Goal: Task Accomplishment & Management: Complete application form

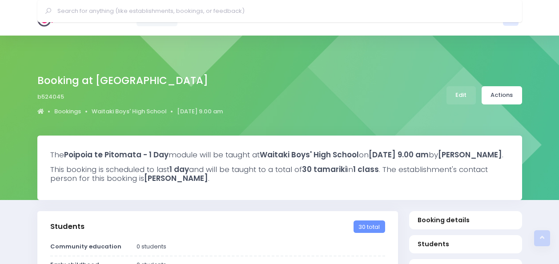
select select "5"
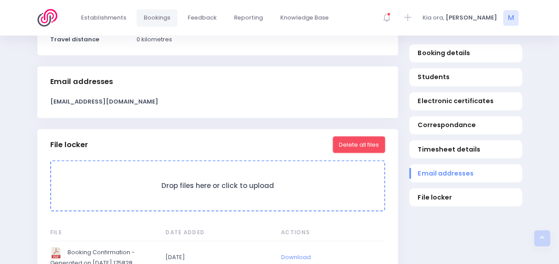
click at [40, 17] on img at bounding box center [49, 18] width 25 height 18
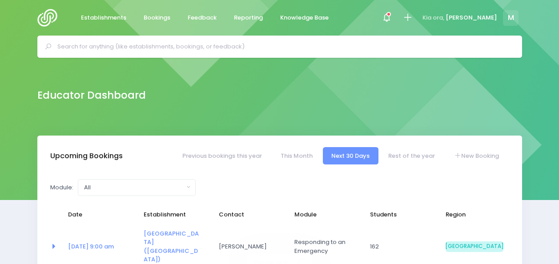
select select "5"
click at [412, 14] on icon at bounding box center [407, 17] width 10 height 10
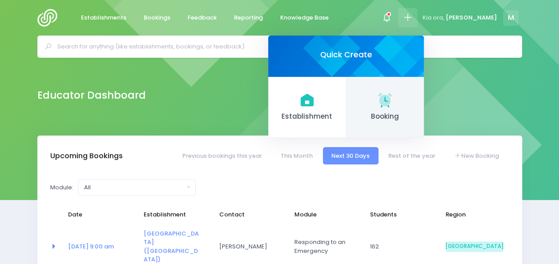
click at [393, 104] on icon at bounding box center [384, 99] width 17 height 17
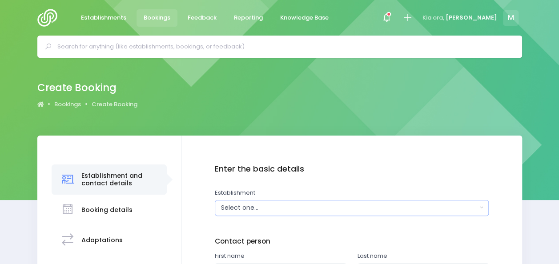
click at [241, 206] on div "Select one..." at bounding box center [349, 207] width 256 height 9
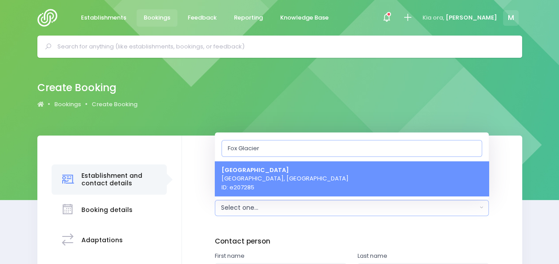
type input "Fox Glacier"
click at [279, 178] on span "Fox Glacier School Fox Glacier, South Island Region ID: e207285" at bounding box center [284, 178] width 127 height 26
select select "207285"
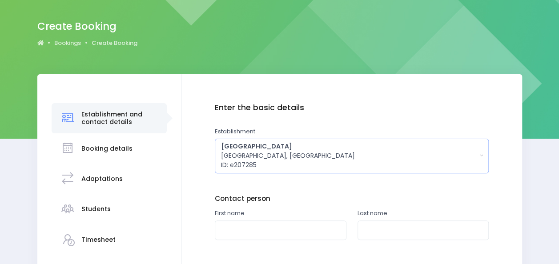
scroll to position [68, 0]
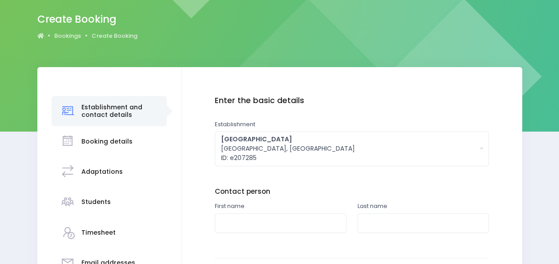
click at [339, 237] on div "First name" at bounding box center [280, 222] width 143 height 41
click at [263, 234] on div "First name" at bounding box center [280, 222] width 143 height 41
click at [264, 227] on input "text" at bounding box center [281, 223] width 132 height 20
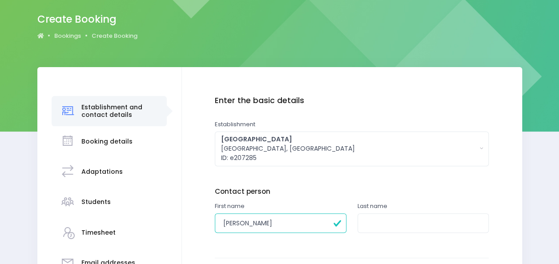
type input "Lisa"
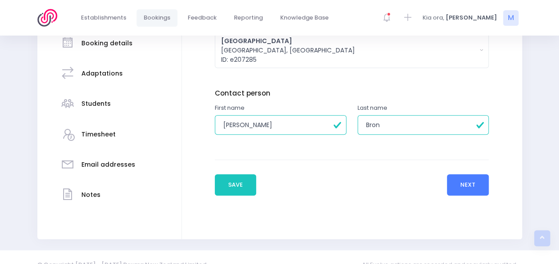
type input "Bron"
click at [473, 185] on button "Next" at bounding box center [468, 184] width 42 height 21
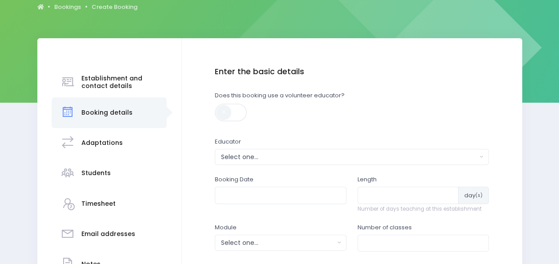
scroll to position [144, 0]
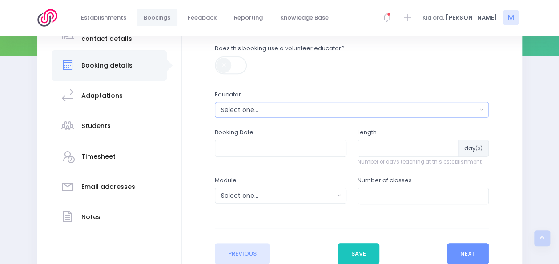
click at [286, 116] on button "Select one..." at bounding box center [352, 110] width 274 height 16
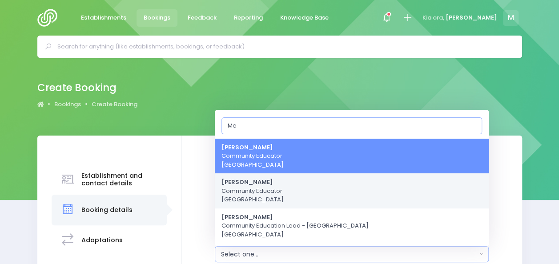
type input "Me"
click at [269, 204] on span "Megan Holden Community Educator South Island Region" at bounding box center [252, 191] width 62 height 26
select select "357484"
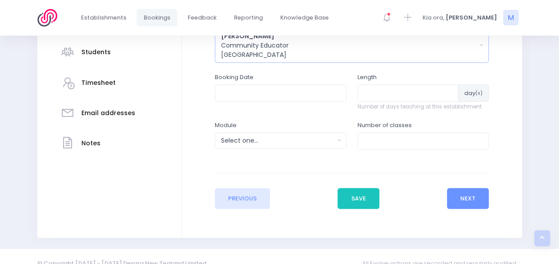
scroll to position [220, 0]
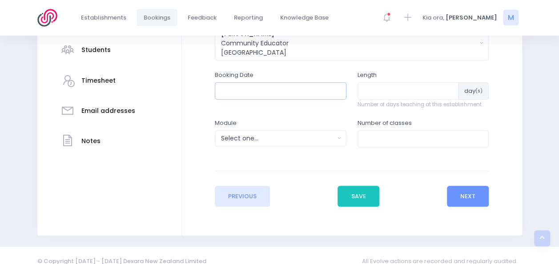
click at [332, 87] on input "text" at bounding box center [281, 90] width 132 height 17
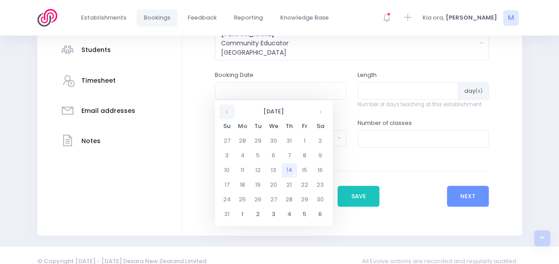
click at [224, 110] on th at bounding box center [227, 111] width 16 height 15
click at [320, 112] on th at bounding box center [320, 111] width 16 height 15
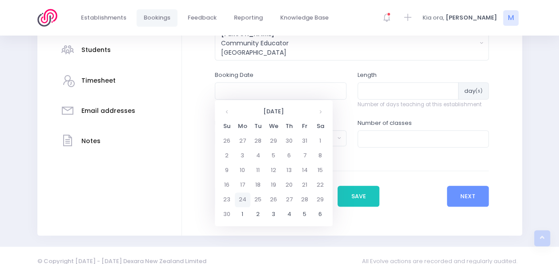
click at [241, 200] on td "24" at bounding box center [243, 199] width 16 height 15
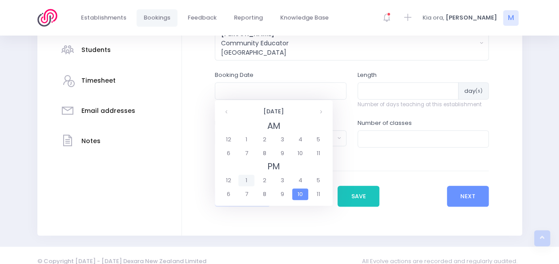
click at [246, 177] on span "1" at bounding box center [246, 181] width 16 height 12
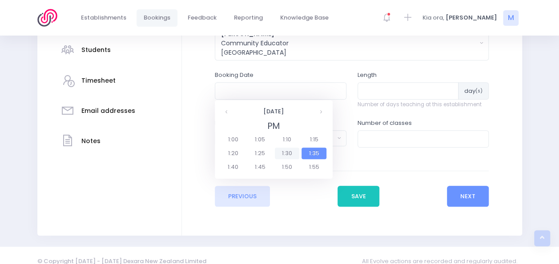
click at [291, 149] on span "1:30" at bounding box center [287, 154] width 25 height 12
type input "24/11/2025 01:30 PM"
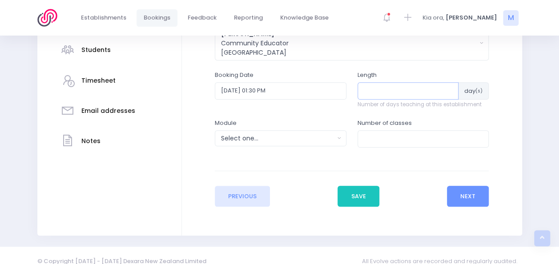
click at [373, 93] on input "number" at bounding box center [407, 90] width 101 height 17
type input "1"
click at [256, 142] on div "Select one..." at bounding box center [277, 138] width 113 height 9
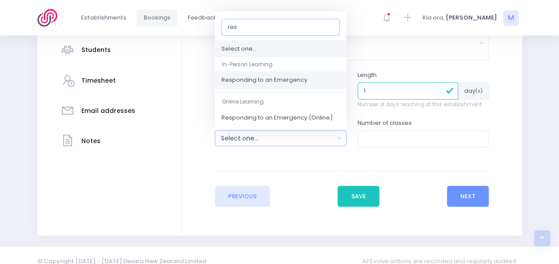
type input "res"
click at [270, 78] on span "Responding to an Emergency" at bounding box center [264, 80] width 86 height 9
select select "Responding to an Emergency"
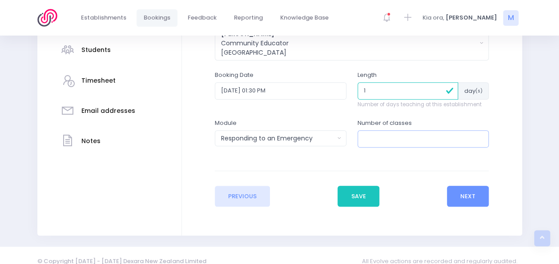
click at [365, 137] on input "number" at bounding box center [423, 138] width 132 height 17
type input "1"
click at [452, 194] on button "Next" at bounding box center [468, 196] width 42 height 21
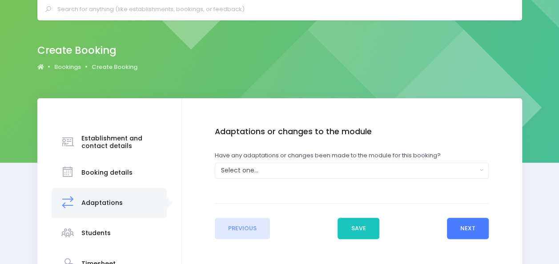
scroll to position [0, 0]
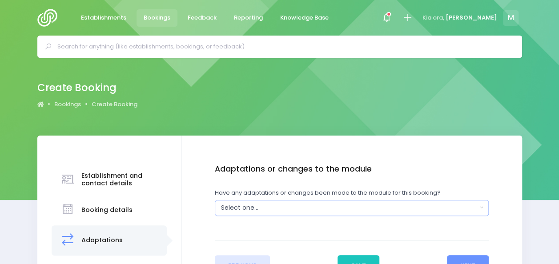
click at [291, 210] on div "Select one..." at bounding box center [349, 207] width 256 height 9
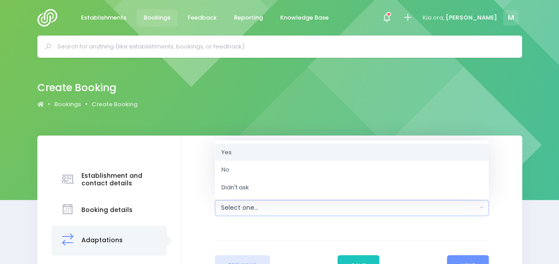
click at [239, 156] on link "Yes" at bounding box center [352, 152] width 274 height 18
select select "Yes"
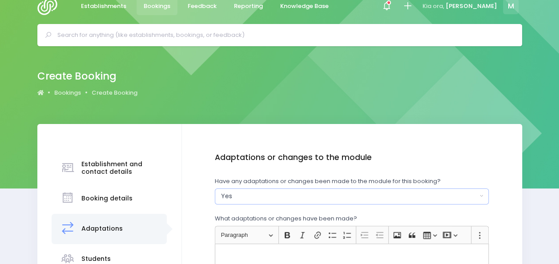
scroll to position [12, 0]
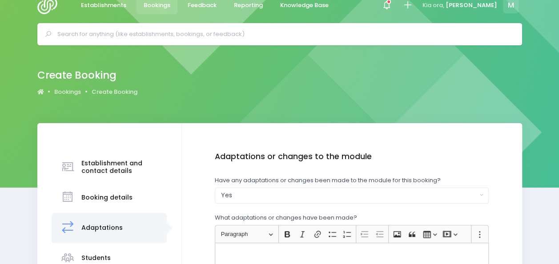
click at [246, 251] on p "Rich Text Editor, main" at bounding box center [352, 252] width 266 height 9
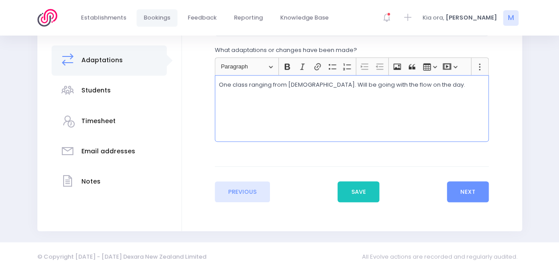
scroll to position [186, 0]
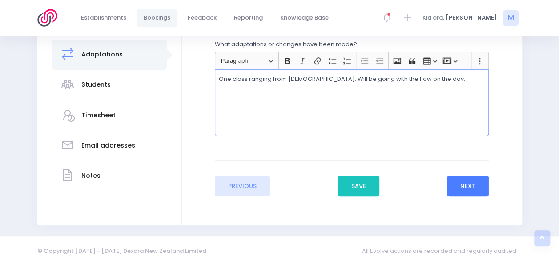
click at [472, 179] on button "Next" at bounding box center [468, 186] width 42 height 21
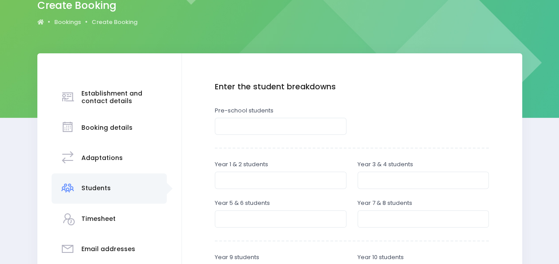
scroll to position [83, 0]
click at [264, 179] on input "number" at bounding box center [281, 179] width 132 height 17
type input "2"
click at [358, 180] on input "number" at bounding box center [423, 179] width 132 height 17
type input "4"
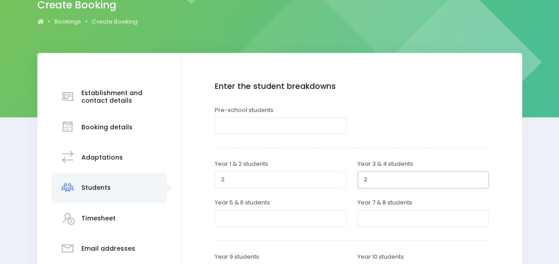
type input "2"
click at [240, 219] on input "number" at bounding box center [281, 218] width 132 height 17
type input "3"
click at [372, 220] on input "number" at bounding box center [423, 218] width 132 height 17
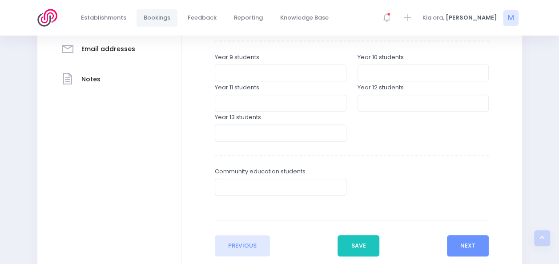
scroll to position [293, 0]
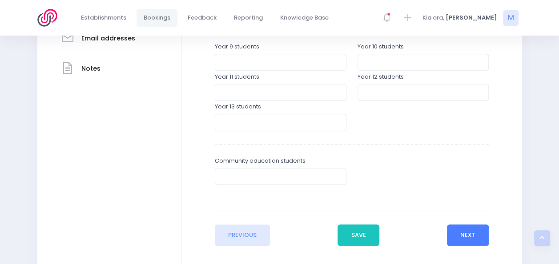
type input "2"
click at [464, 232] on button "Next" at bounding box center [468, 234] width 42 height 21
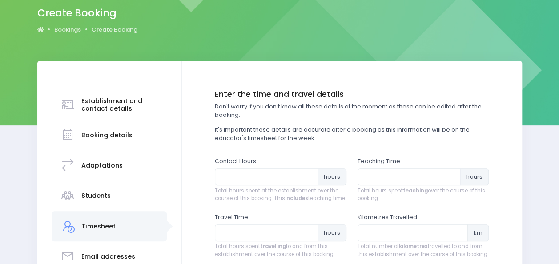
scroll to position [76, 0]
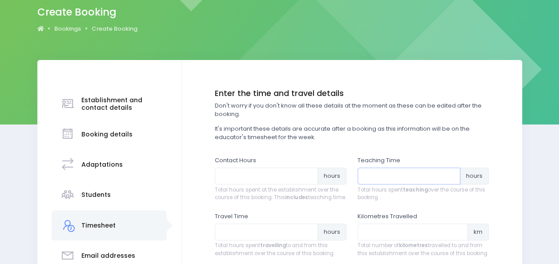
click at [378, 176] on input "number" at bounding box center [408, 176] width 103 height 17
type input "1"
click at [255, 176] on input "number" at bounding box center [266, 176] width 103 height 17
type input "2"
click at [227, 238] on input "number" at bounding box center [266, 232] width 103 height 17
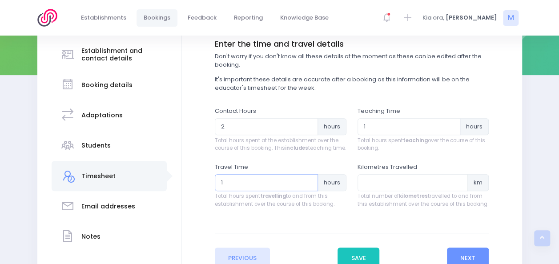
scroll to position [141, 0]
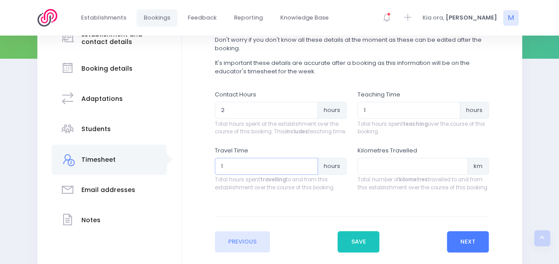
type input "1"
click at [457, 251] on button "Next" at bounding box center [468, 241] width 42 height 21
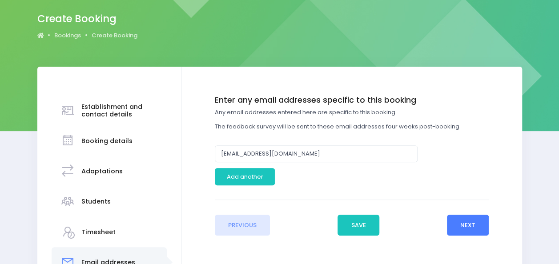
scroll to position [69, 0]
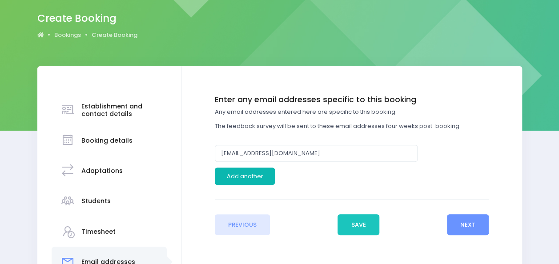
click at [260, 180] on button "Add another" at bounding box center [245, 176] width 60 height 17
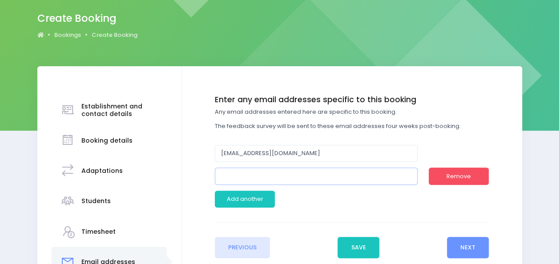
click at [291, 176] on input "email" at bounding box center [316, 176] width 203 height 17
paste input "<lisa@foxglacier.school.nz>"
click at [226, 175] on input "<lisa@foxglacier.school.nz" at bounding box center [316, 176] width 203 height 17
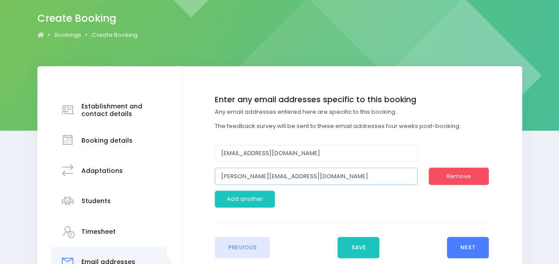
type input "[PERSON_NAME][EMAIL_ADDRESS][DOMAIN_NAME]"
click at [456, 248] on button "Next" at bounding box center [468, 247] width 42 height 21
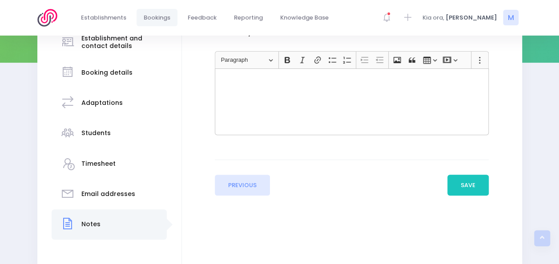
scroll to position [138, 0]
click at [473, 189] on button "Save" at bounding box center [468, 184] width 42 height 21
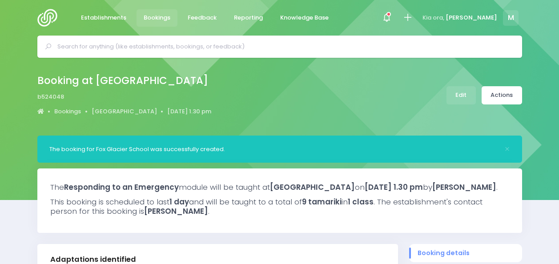
select select "5"
click at [503, 94] on link "Actions" at bounding box center [501, 95] width 40 height 18
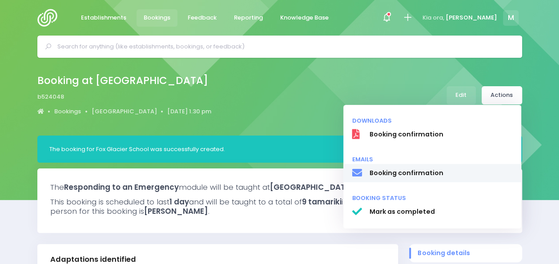
click at [409, 172] on span "Booking confirmation" at bounding box center [440, 172] width 143 height 9
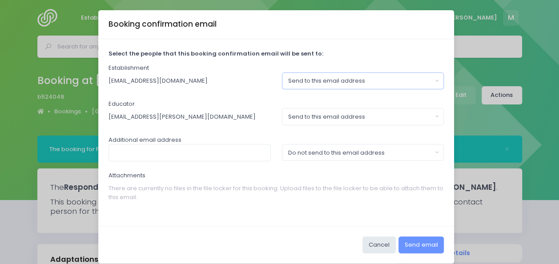
click at [351, 76] on div "Send to this email address" at bounding box center [360, 80] width 144 height 9
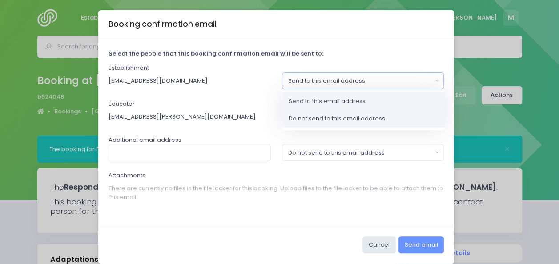
click at [314, 119] on span "Do not send to this email address" at bounding box center [336, 118] width 96 height 9
select select "no_email"
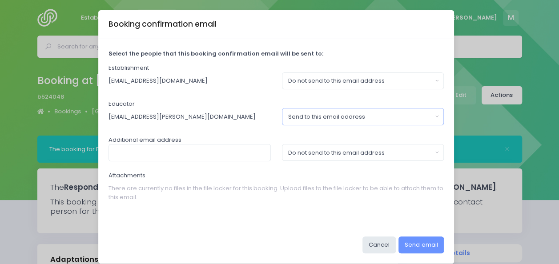
click at [324, 114] on div "Send to this email address" at bounding box center [360, 116] width 144 height 9
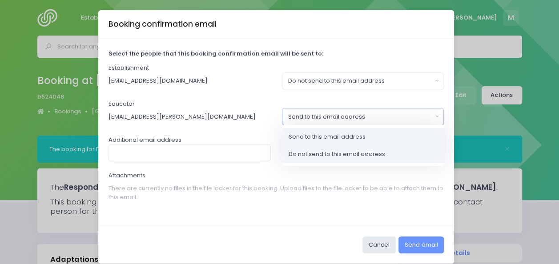
click at [313, 149] on link "Do not send to this email address" at bounding box center [363, 154] width 162 height 18
select select "no_email"
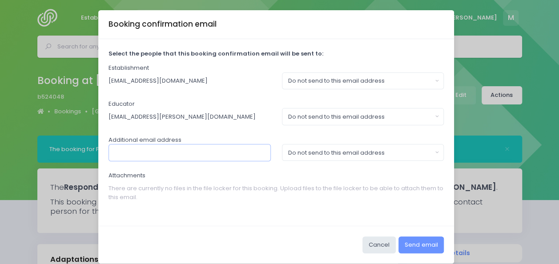
click at [231, 148] on input "text" at bounding box center [189, 152] width 162 height 17
paste input "<lisa@foxglacier.school.nz>"
click at [114, 152] on input "<lisa@foxglacier.school.nz" at bounding box center [189, 152] width 162 height 17
type input "[PERSON_NAME][EMAIL_ADDRESS][DOMAIN_NAME]"
click at [363, 152] on div "Do not send to this email address" at bounding box center [360, 152] width 144 height 9
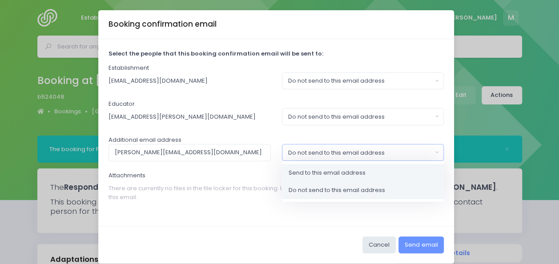
click at [341, 169] on span "Send to this email address" at bounding box center [326, 172] width 77 height 9
select select "send"
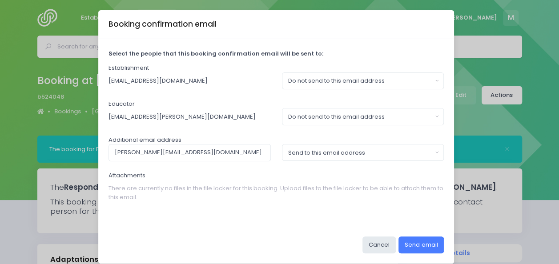
click at [411, 246] on button "Send email" at bounding box center [420, 244] width 45 height 17
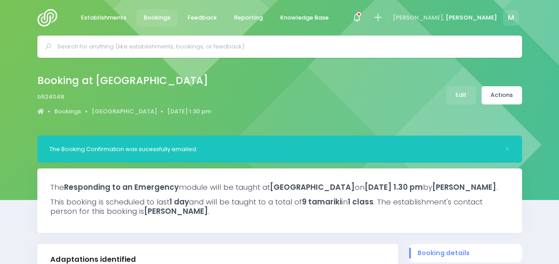
select select "5"
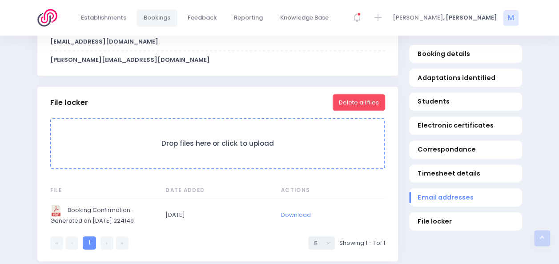
scroll to position [864, 0]
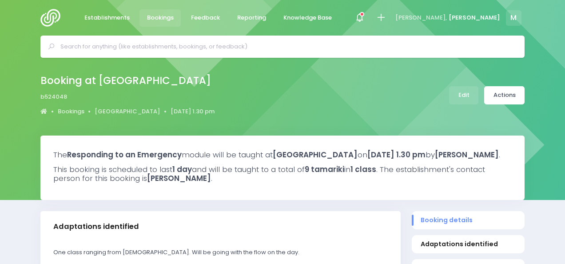
select select "5"
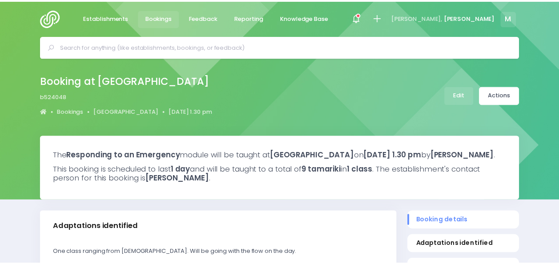
scroll to position [832, 0]
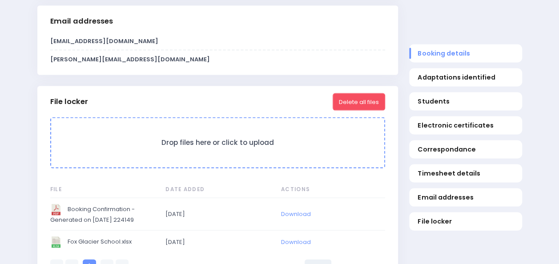
click at [96, 188] on div "File Date Added Actions Booking Confirmation - Generated on [DATE] 224149 [DATE…" at bounding box center [217, 223] width 346 height 98
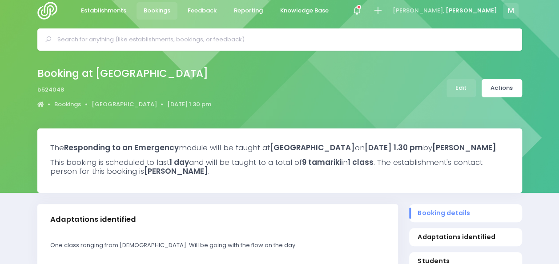
scroll to position [0, 0]
